Goal: Task Accomplishment & Management: Manage account settings

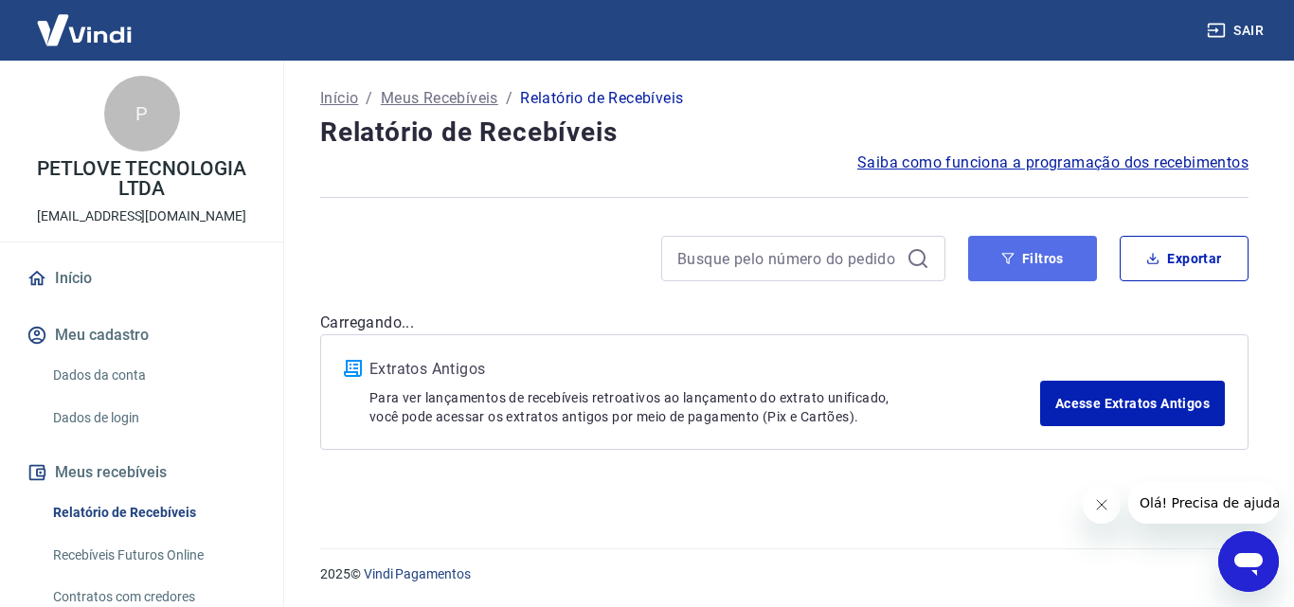
click at [1039, 254] on button "Filtros" at bounding box center [1032, 258] width 129 height 45
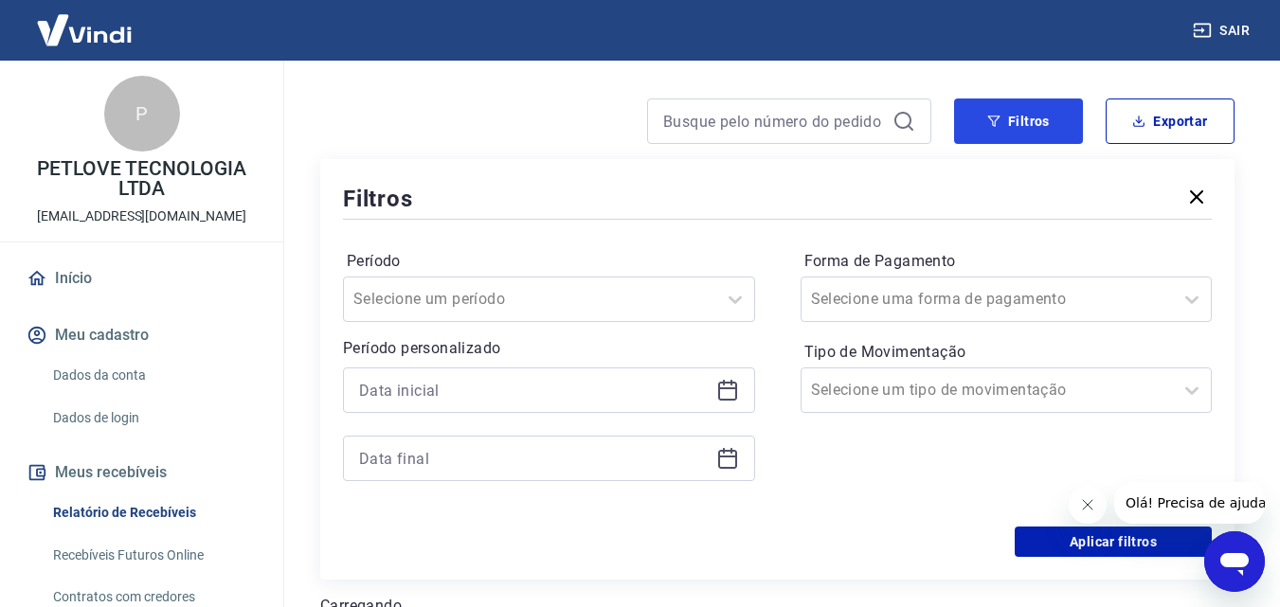
scroll to position [189, 0]
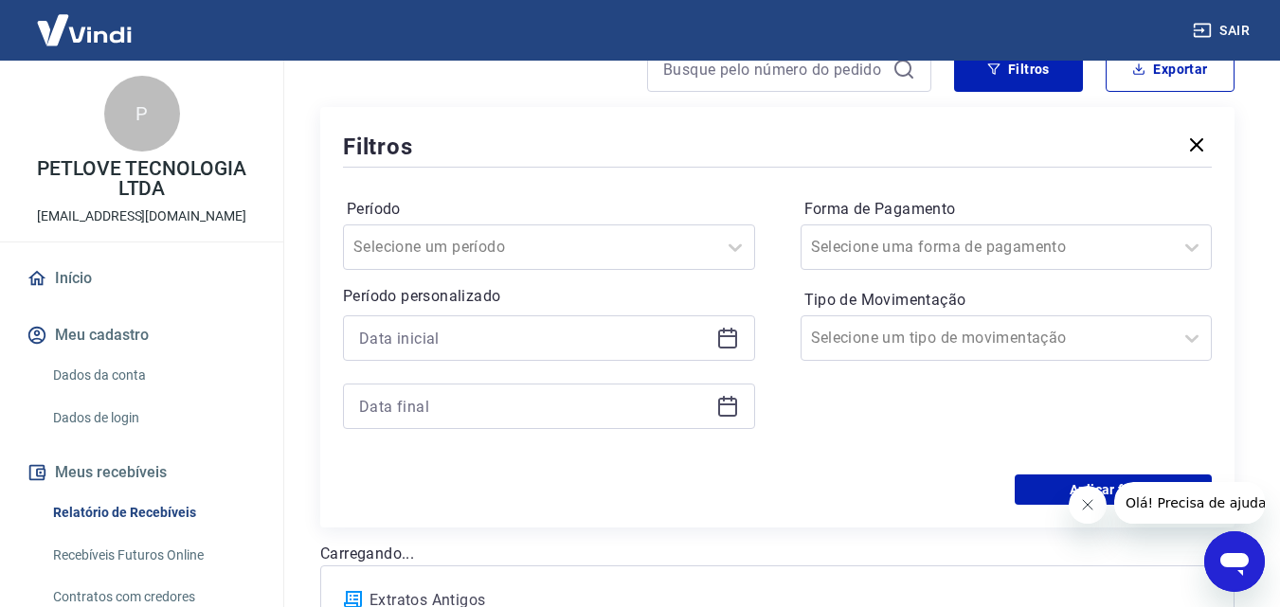
click at [734, 348] on icon at bounding box center [727, 339] width 19 height 19
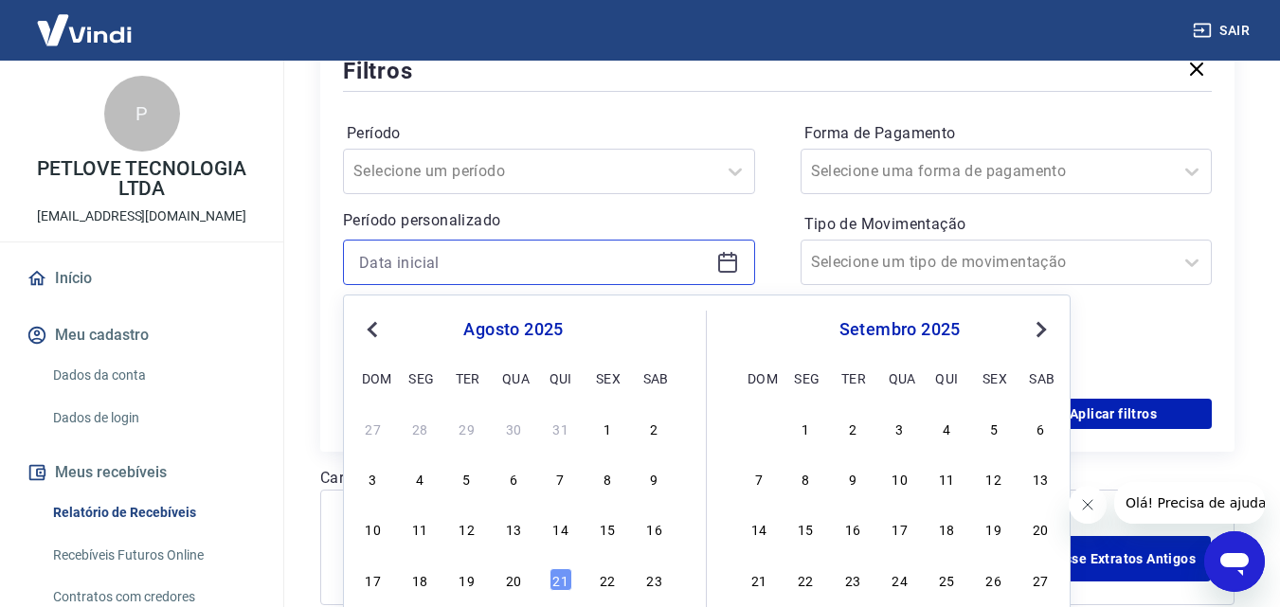
scroll to position [368, 0]
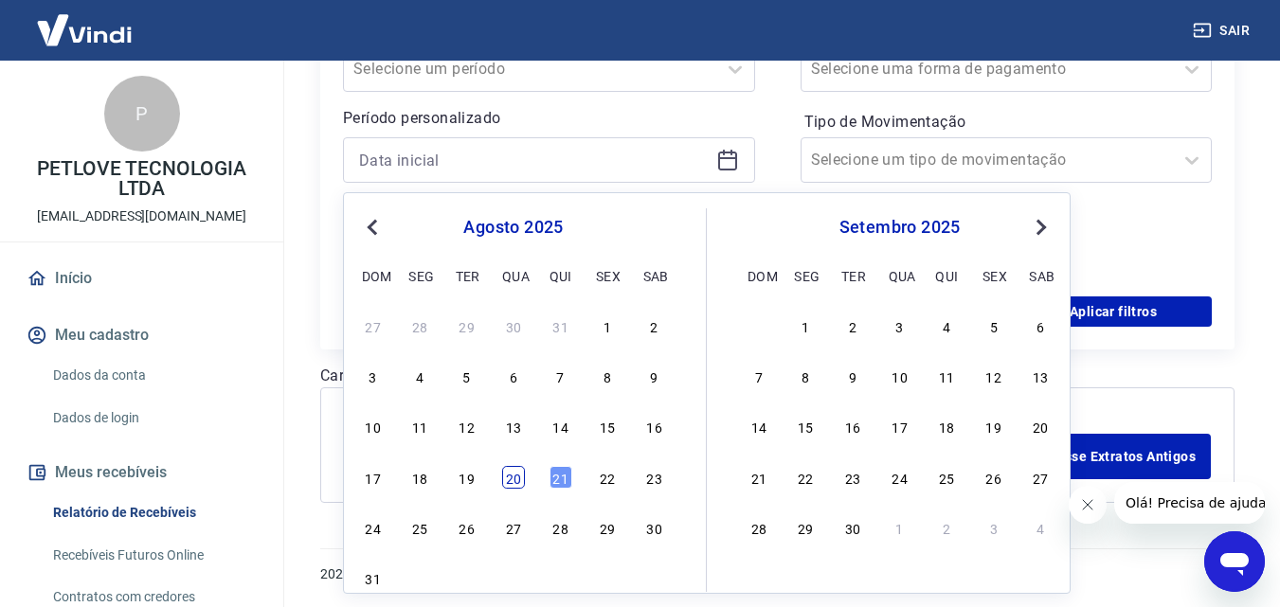
click at [512, 479] on div "20" at bounding box center [513, 477] width 23 height 23
type input "[DATE]"
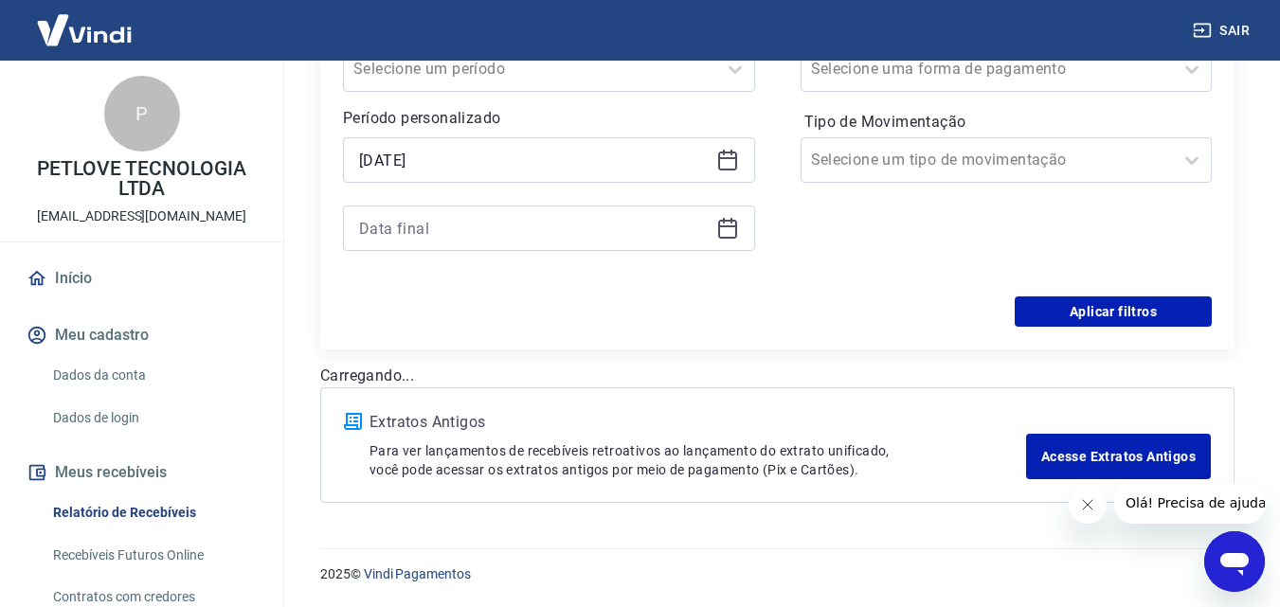
click at [733, 233] on icon at bounding box center [727, 228] width 23 height 23
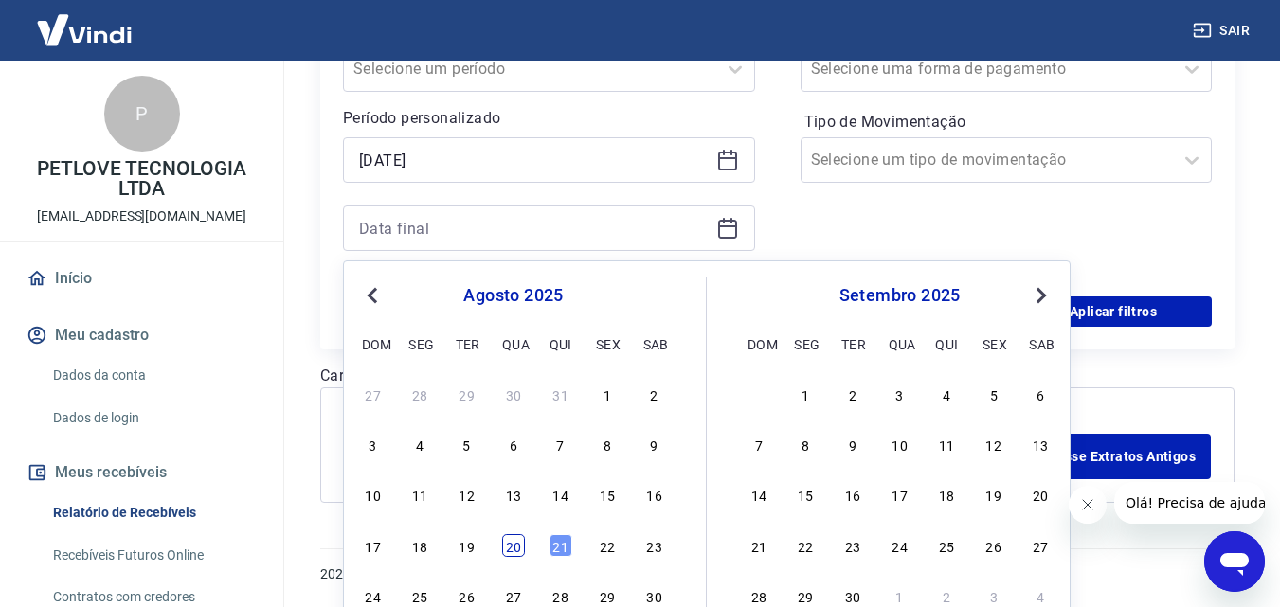
click at [516, 555] on div "20" at bounding box center [513, 545] width 23 height 23
type input "[DATE]"
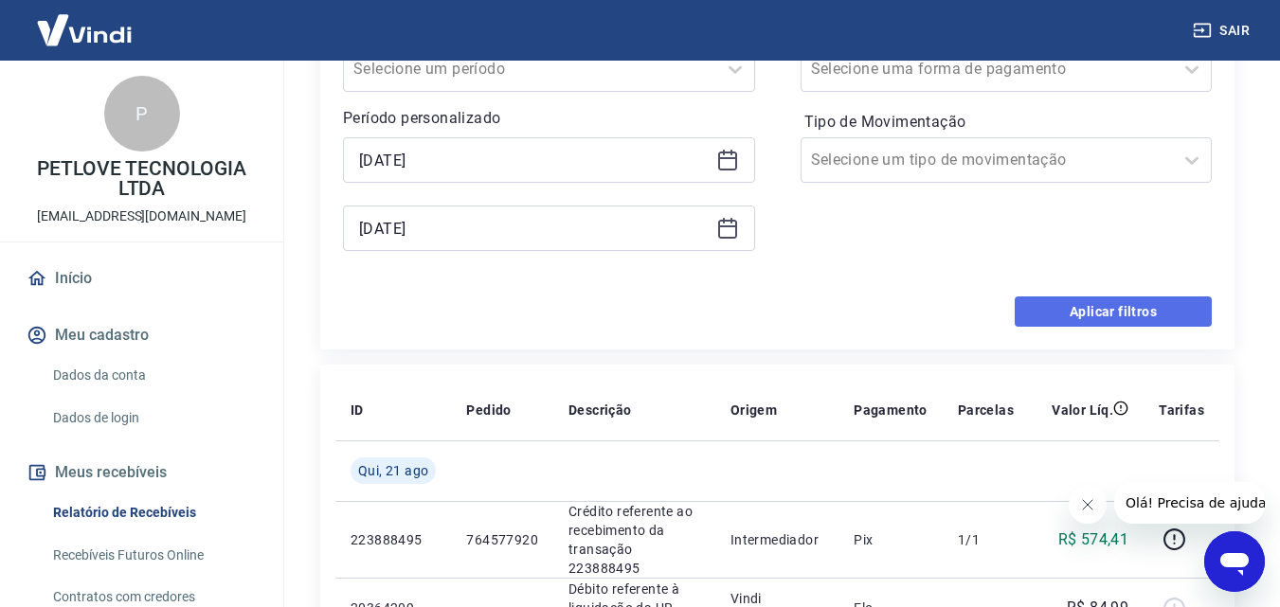
click at [1088, 305] on button "Aplicar filtros" at bounding box center [1113, 311] width 197 height 30
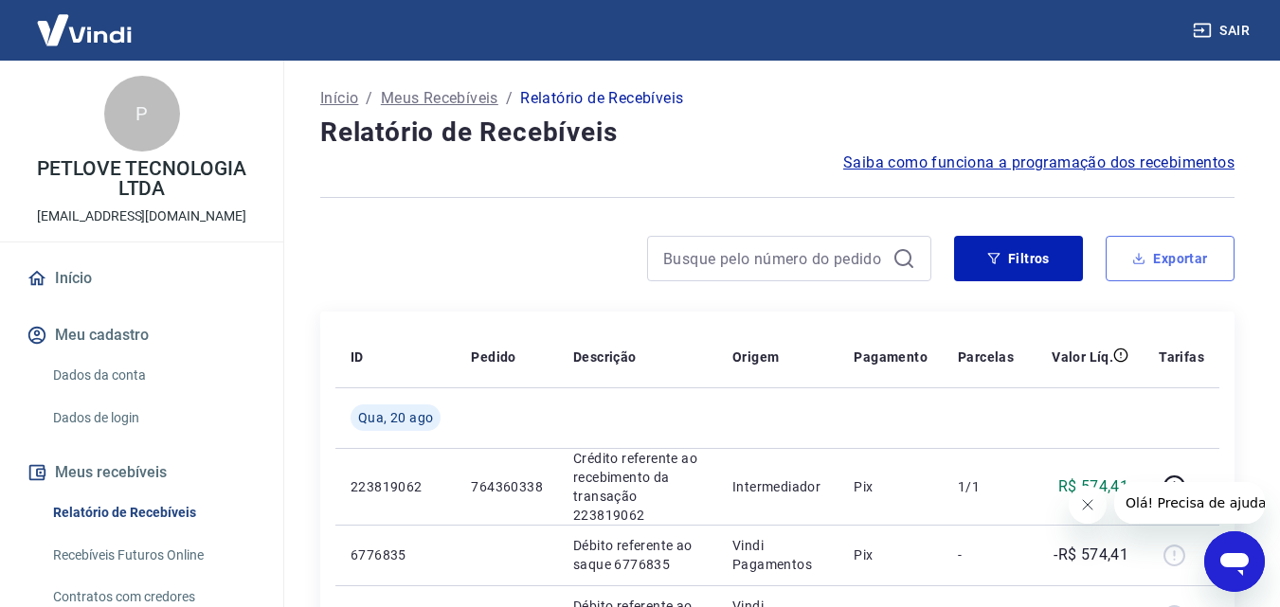
click at [1158, 273] on button "Exportar" at bounding box center [1169, 258] width 129 height 45
type input "[DATE]"
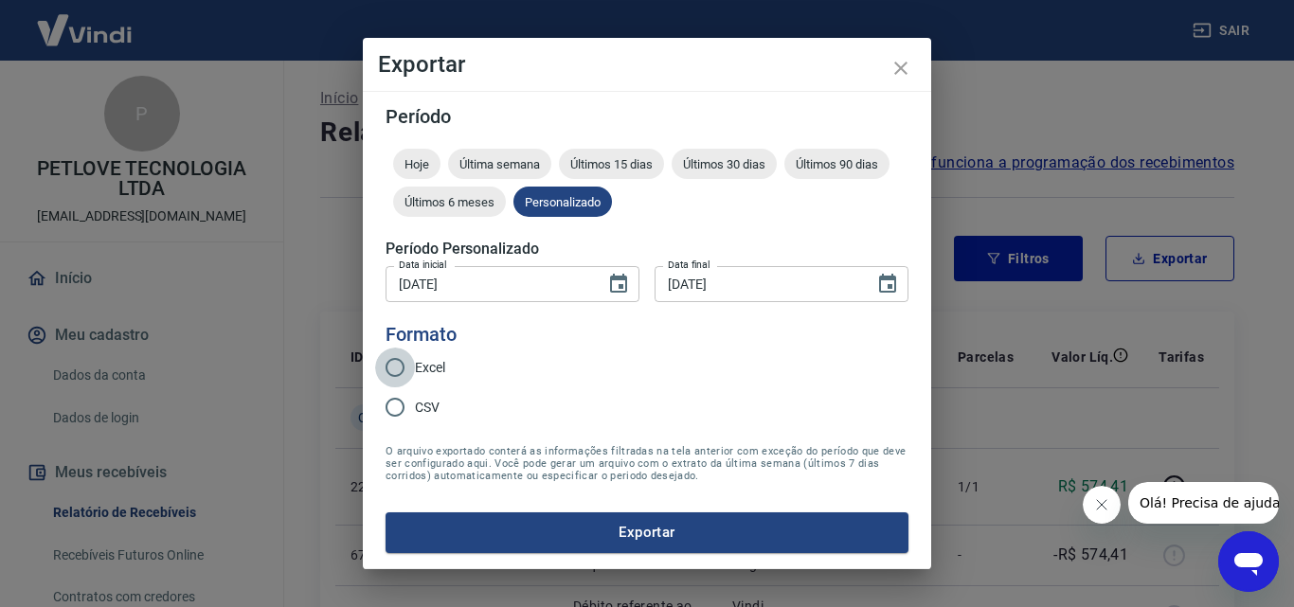
click at [391, 363] on input "Excel" at bounding box center [395, 368] width 40 height 40
radio input "true"
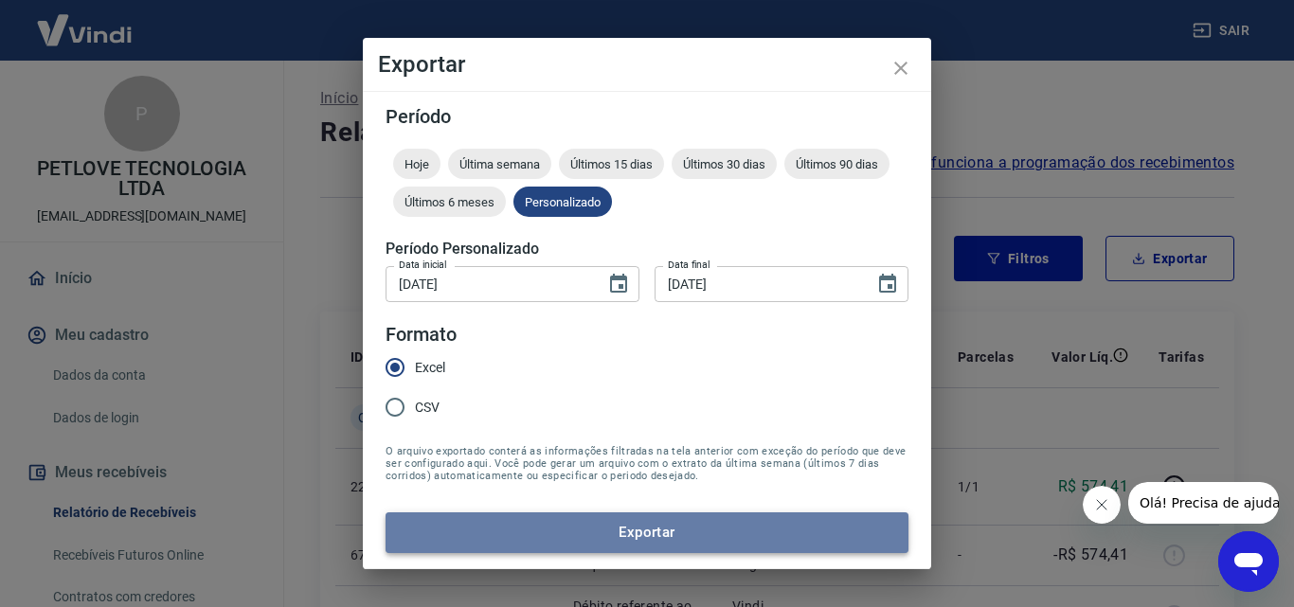
click at [543, 532] on button "Exportar" at bounding box center [647, 532] width 523 height 40
